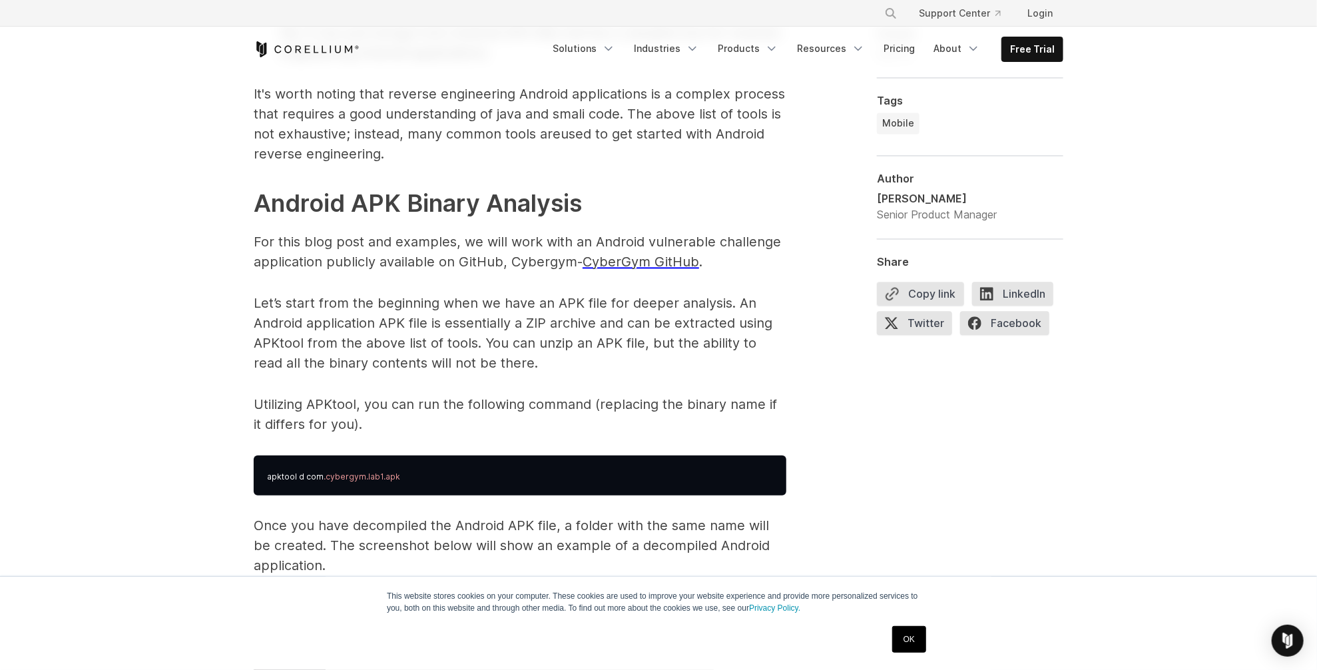
scroll to position [1864, 0]
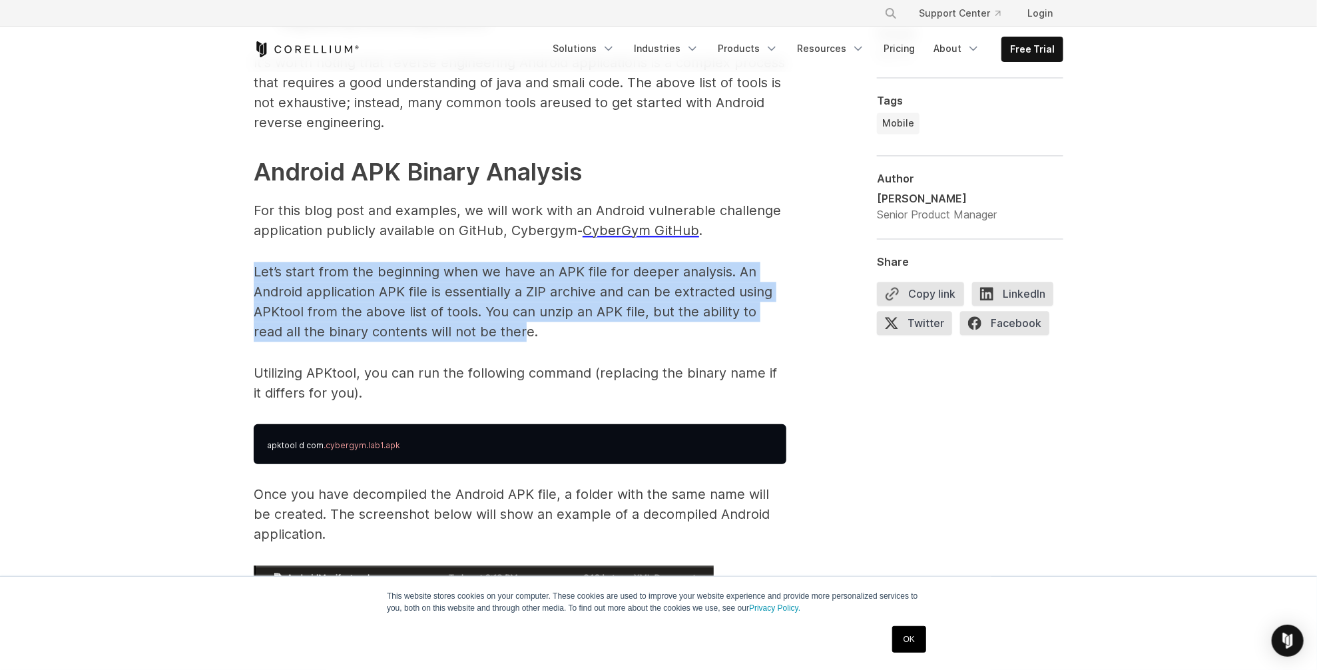
drag, startPoint x: 446, startPoint y: 334, endPoint x: 244, endPoint y: 265, distance: 213.8
drag, startPoint x: 244, startPoint y: 265, endPoint x: 381, endPoint y: 315, distance: 146.1
click at [381, 315] on p "Let’s start from the beginning when we have an APK file for deeper analysis. An…" at bounding box center [520, 302] width 532 height 80
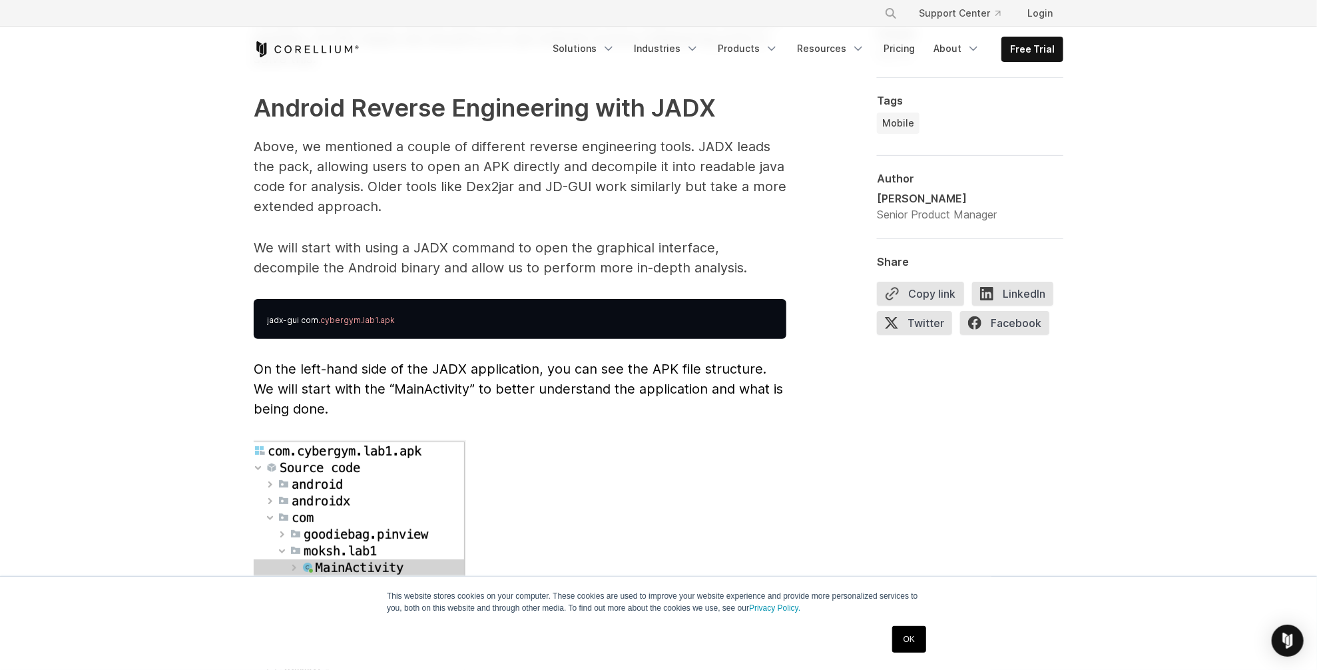
scroll to position [3394, 0]
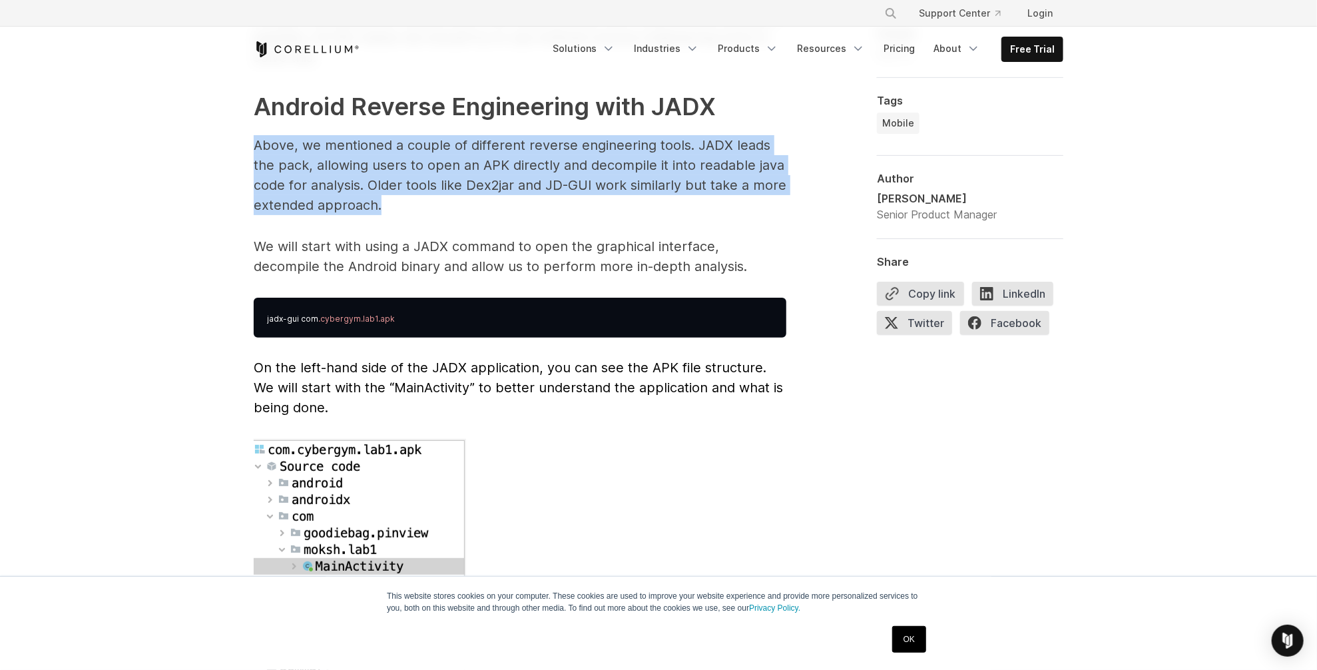
drag, startPoint x: 238, startPoint y: 135, endPoint x: 389, endPoint y: 193, distance: 161.2
click at [389, 193] on div "Reverse Engineering Android Apps Reverse engineering an Android application typ…" at bounding box center [658, 637] width 852 height 6365
click at [389, 193] on p "Above, we mentioned a couple of different reverse engineering tools. JADX leads…" at bounding box center [520, 175] width 532 height 80
click at [385, 190] on p "Above, we mentioned a couple of different reverse engineering tools. JADX leads…" at bounding box center [520, 175] width 532 height 80
drag, startPoint x: 391, startPoint y: 186, endPoint x: 211, endPoint y: 111, distance: 194.6
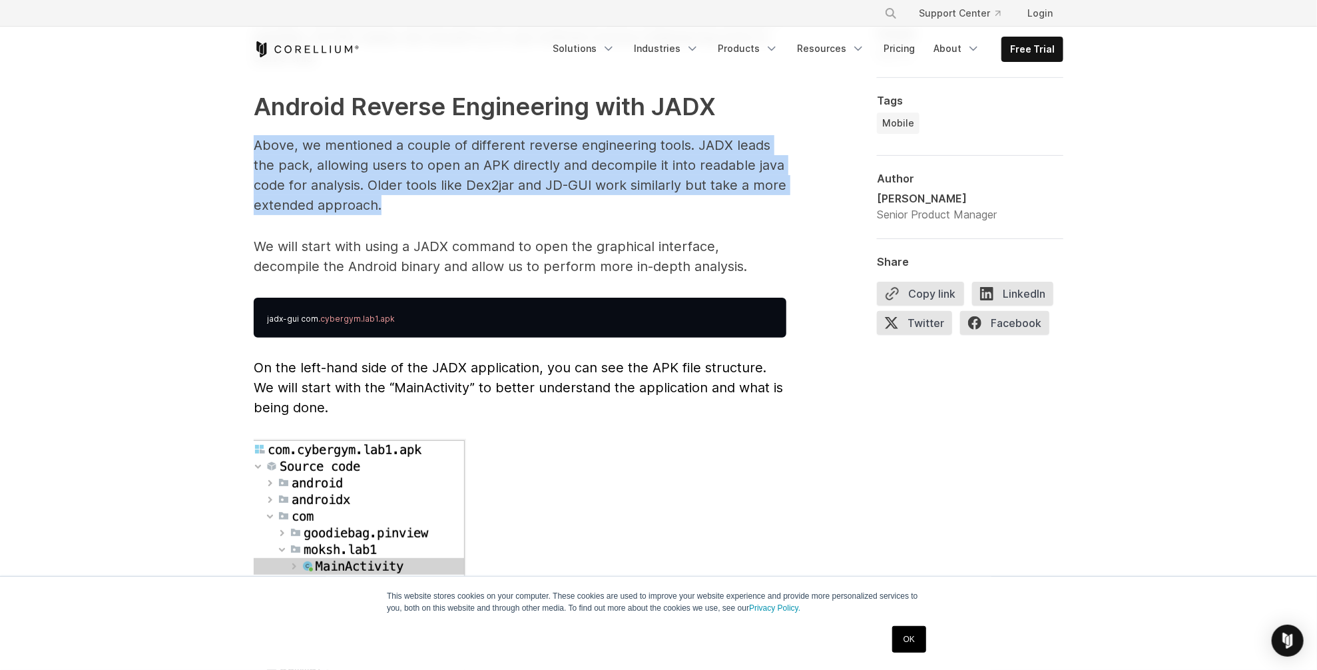
click at [211, 111] on div "Intro to Android Mobile Reverse Engineering A look at the tools, applications, …" at bounding box center [658, 516] width 1317 height 7679
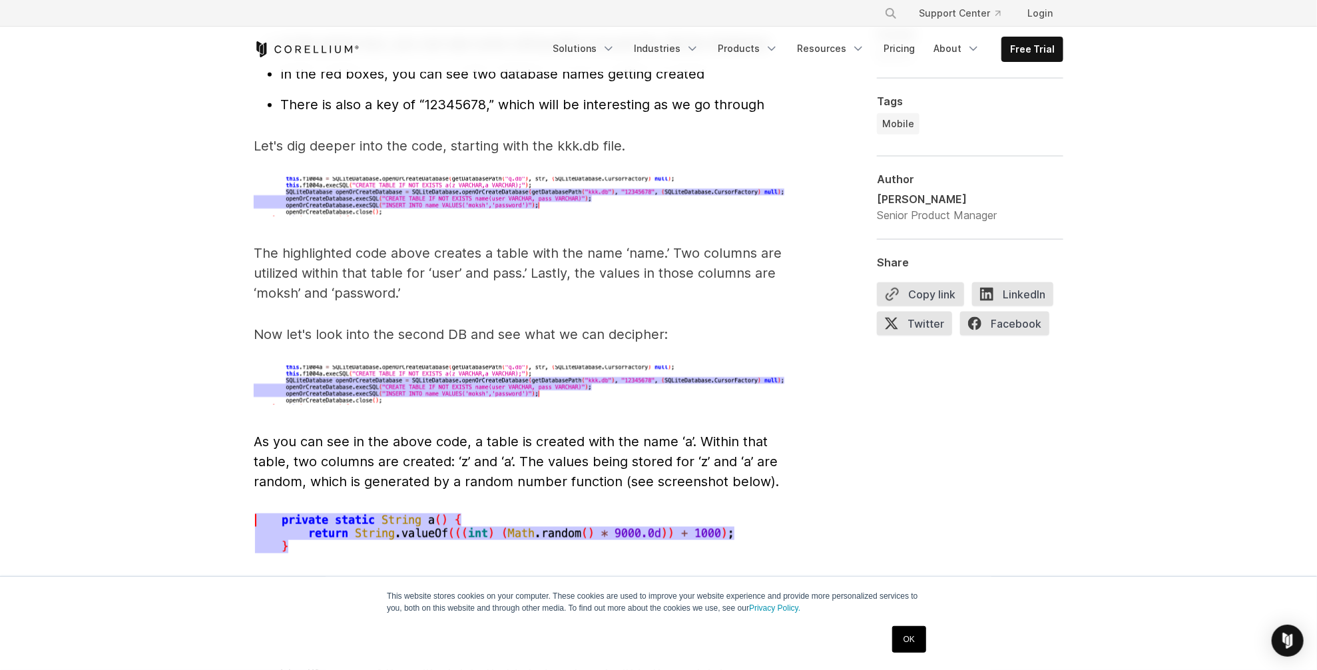
scroll to position [4393, 0]
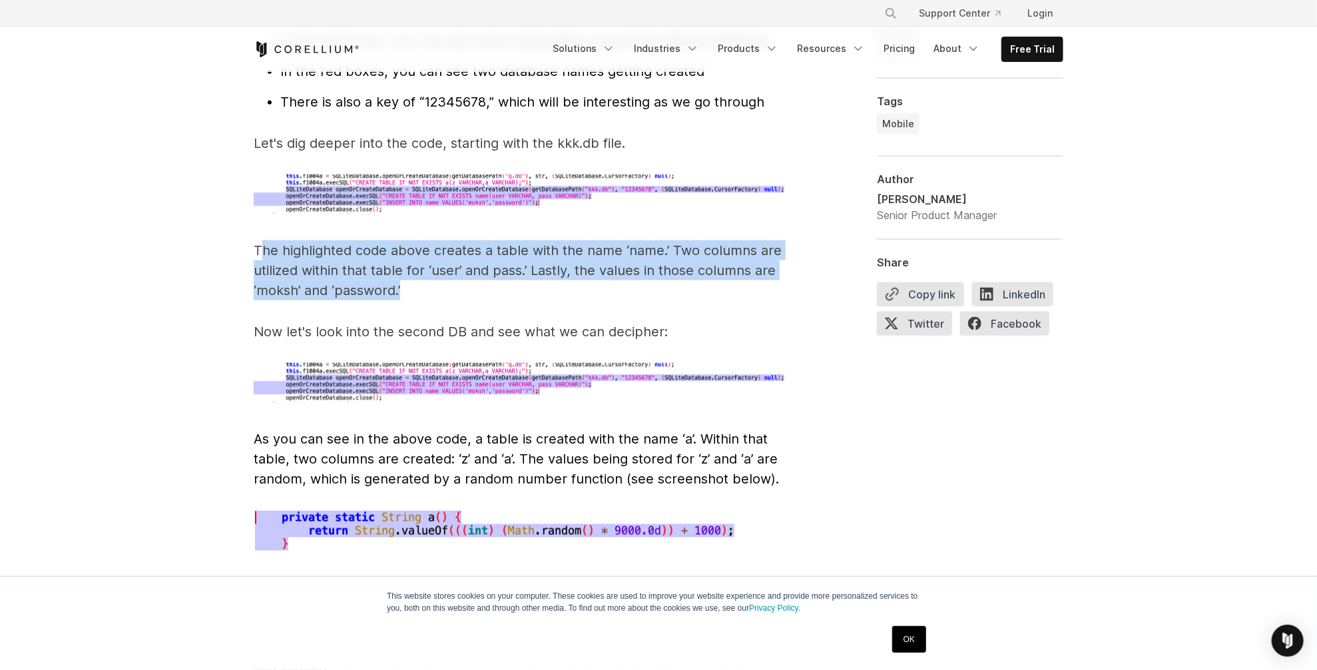
drag, startPoint x: 264, startPoint y: 226, endPoint x: 412, endPoint y: 277, distance: 156.2
click at [412, 277] on p "The highlighted code above creates a table with the name ‘name.’ Two columns ar…" at bounding box center [520, 270] width 532 height 60
click at [393, 278] on p "The highlighted code above creates a table with the name ‘name.’ Two columns ar…" at bounding box center [520, 270] width 532 height 60
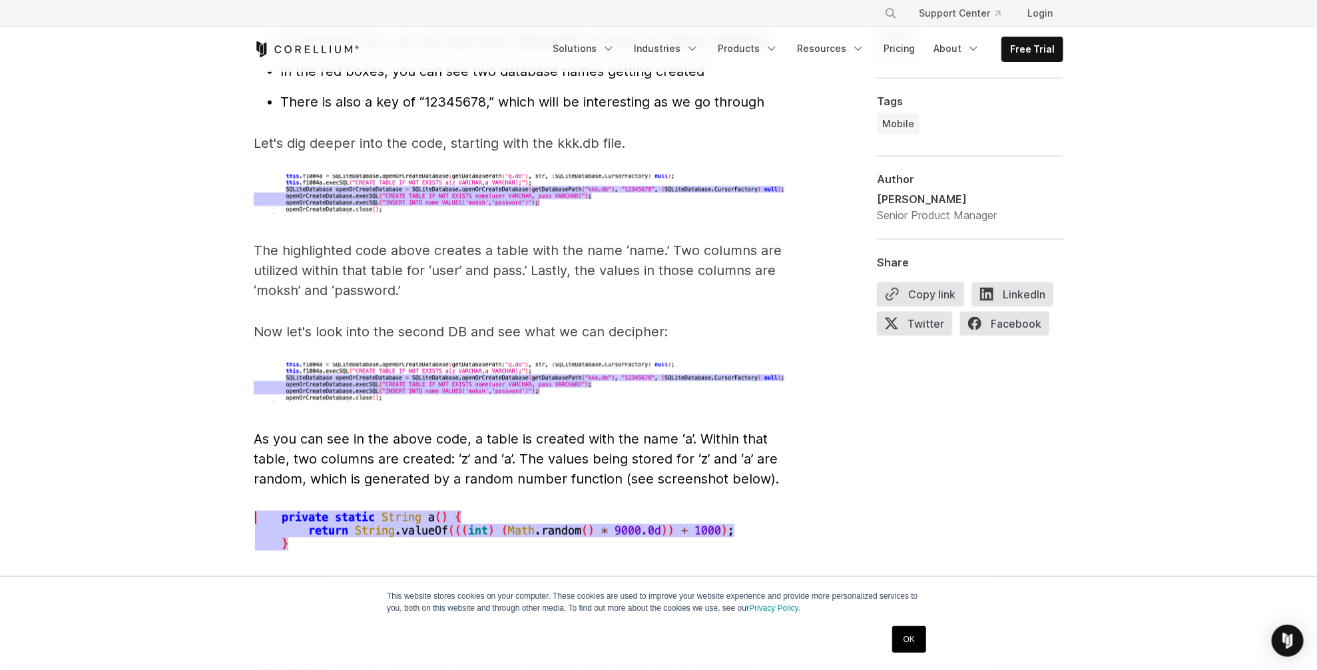
click at [403, 280] on p "The highlighted code above creates a table with the name ‘name.’ Two columns ar…" at bounding box center [520, 270] width 532 height 60
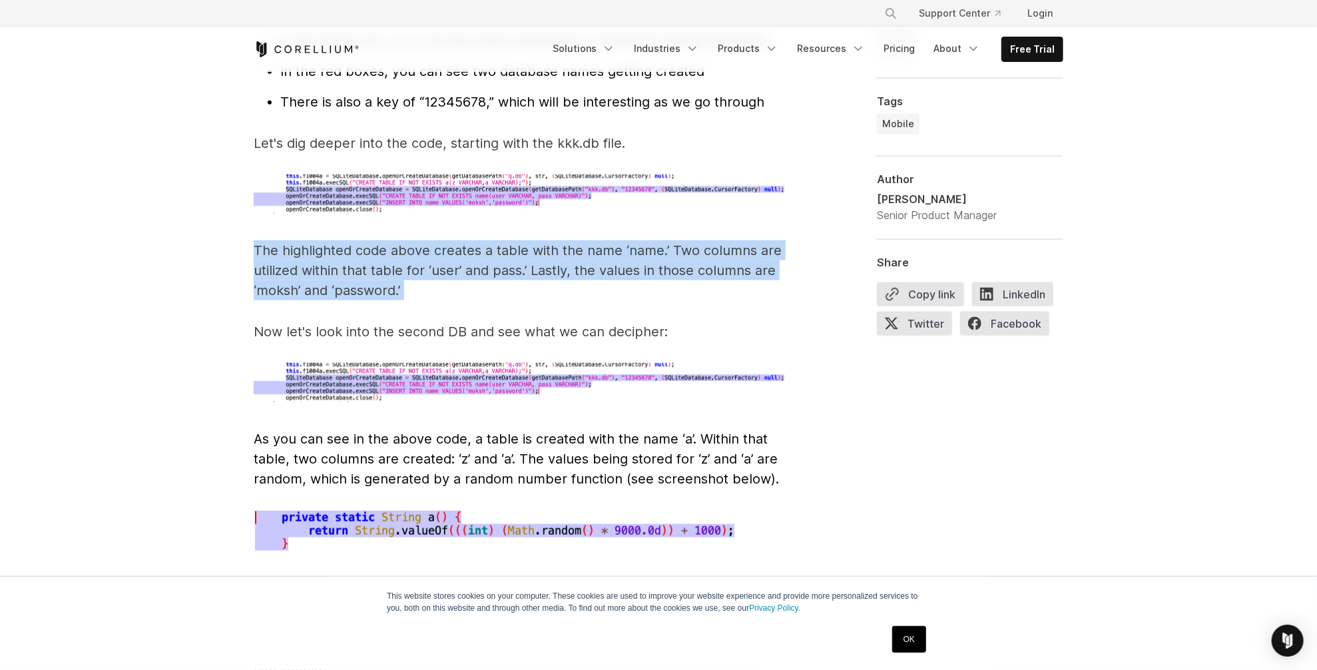
drag, startPoint x: 403, startPoint y: 280, endPoint x: 240, endPoint y: 236, distance: 168.4
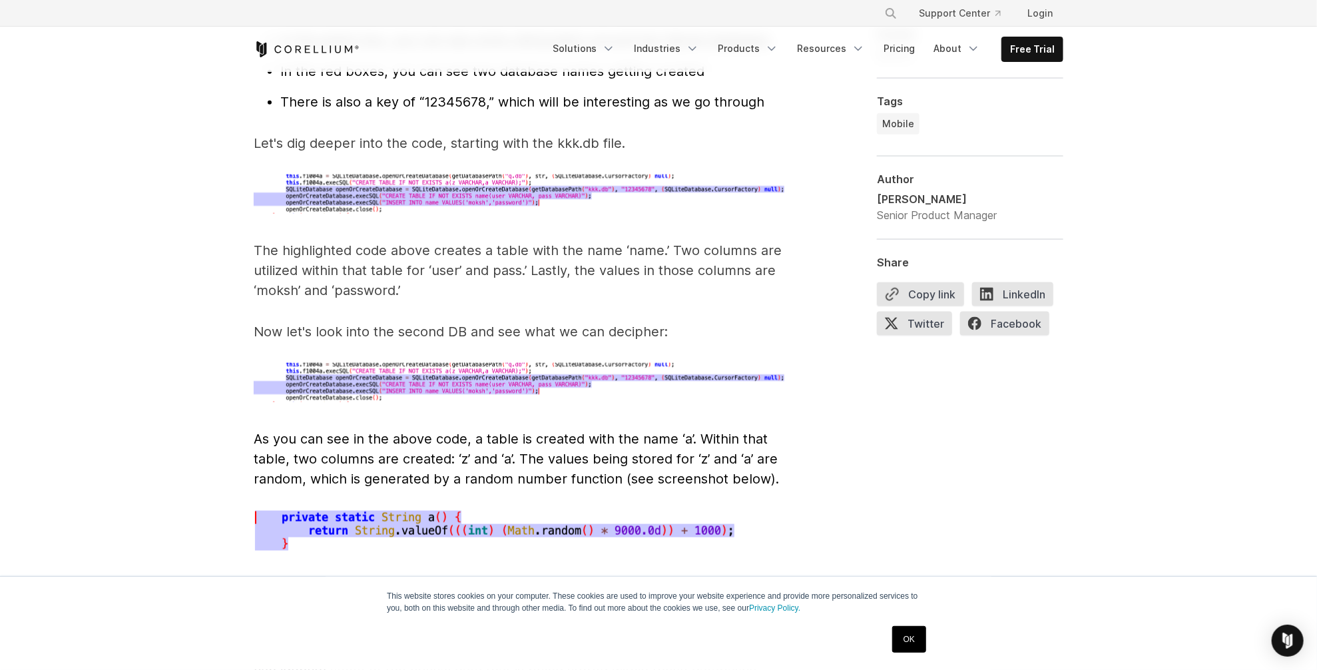
click at [525, 431] on span "As you can see in the above code, a table is created with the name ‘a’. Within …" at bounding box center [516, 459] width 525 height 56
